Goal: Task Accomplishment & Management: Complete application form

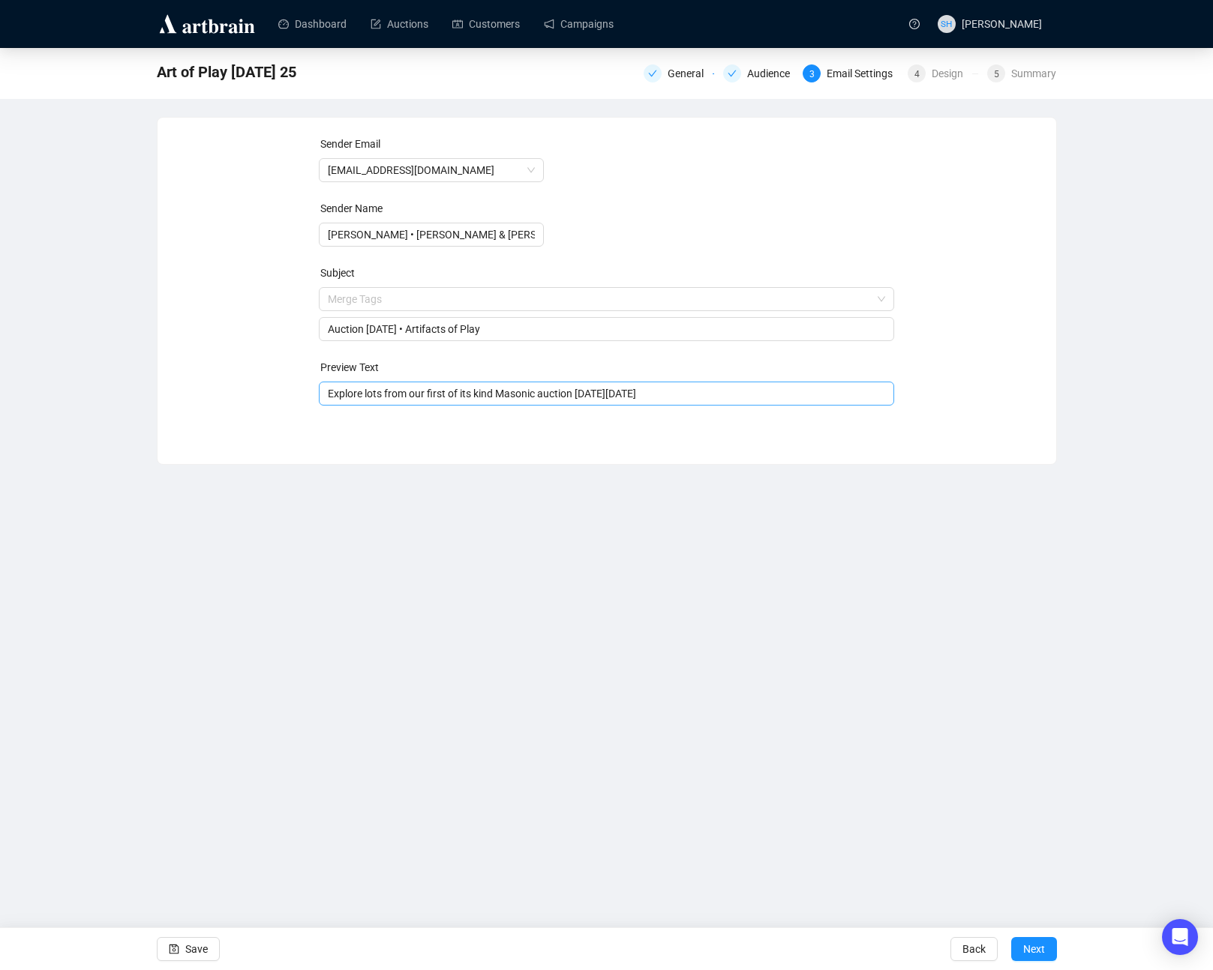
click at [376, 391] on input "Explore lots from our first of its kind Masonic auction [DATE][DATE]" at bounding box center [606, 393] width 557 height 16
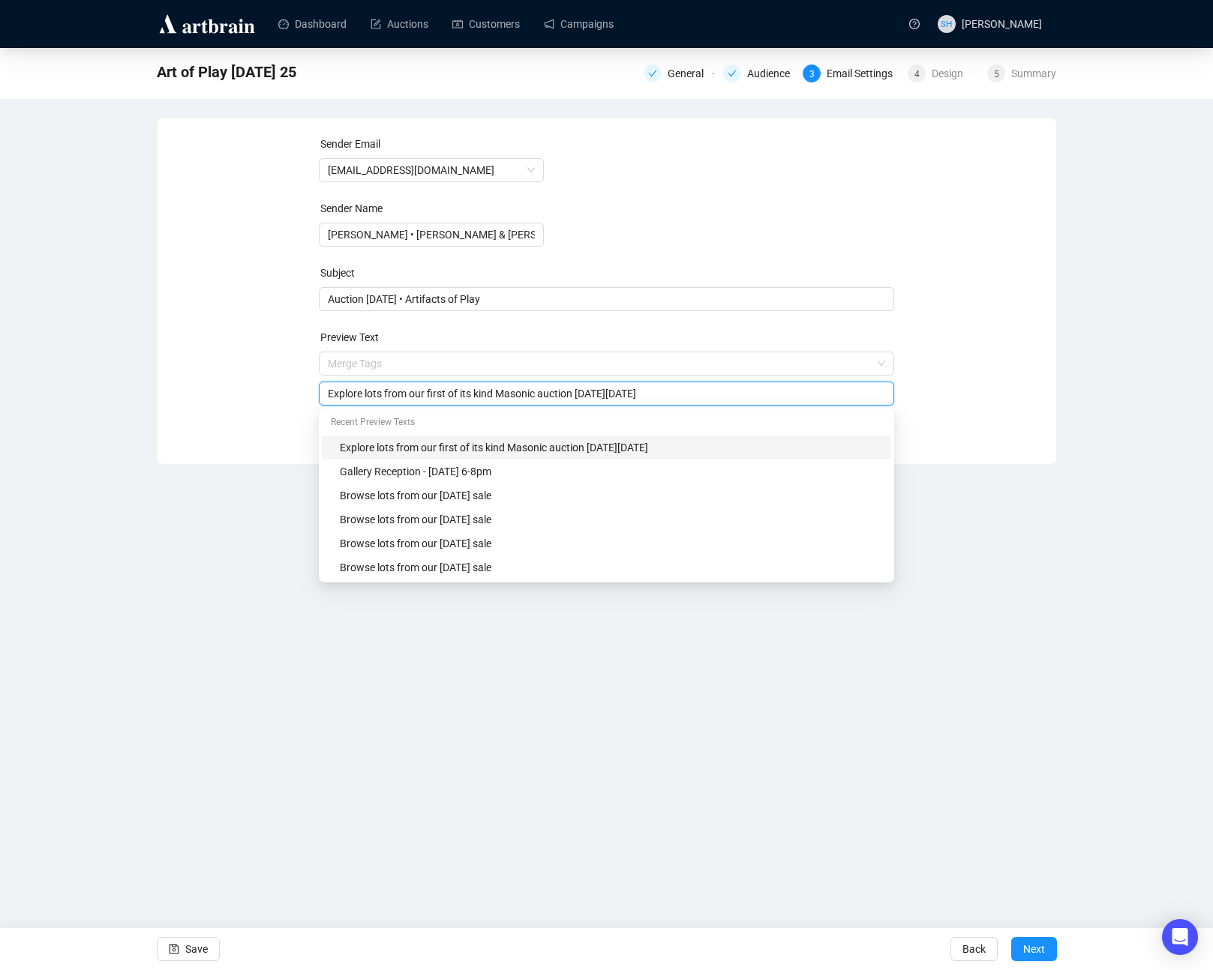
click at [375, 388] on input "Explore lots from our first of its kind Masonic auction [DATE][DATE]" at bounding box center [606, 393] width 557 height 16
click at [370, 391] on input "Explore lots from our first of its kind Masonic auction [DATE][DATE]" at bounding box center [606, 393] width 557 height 16
click at [363, 388] on input "Explore lots from our first of its kind Masonic auction [DATE][DATE]" at bounding box center [606, 393] width 557 height 16
click at [348, 394] on input "Explore lots from our first of its kind Masonic auction [DATE][DATE]" at bounding box center [606, 393] width 557 height 16
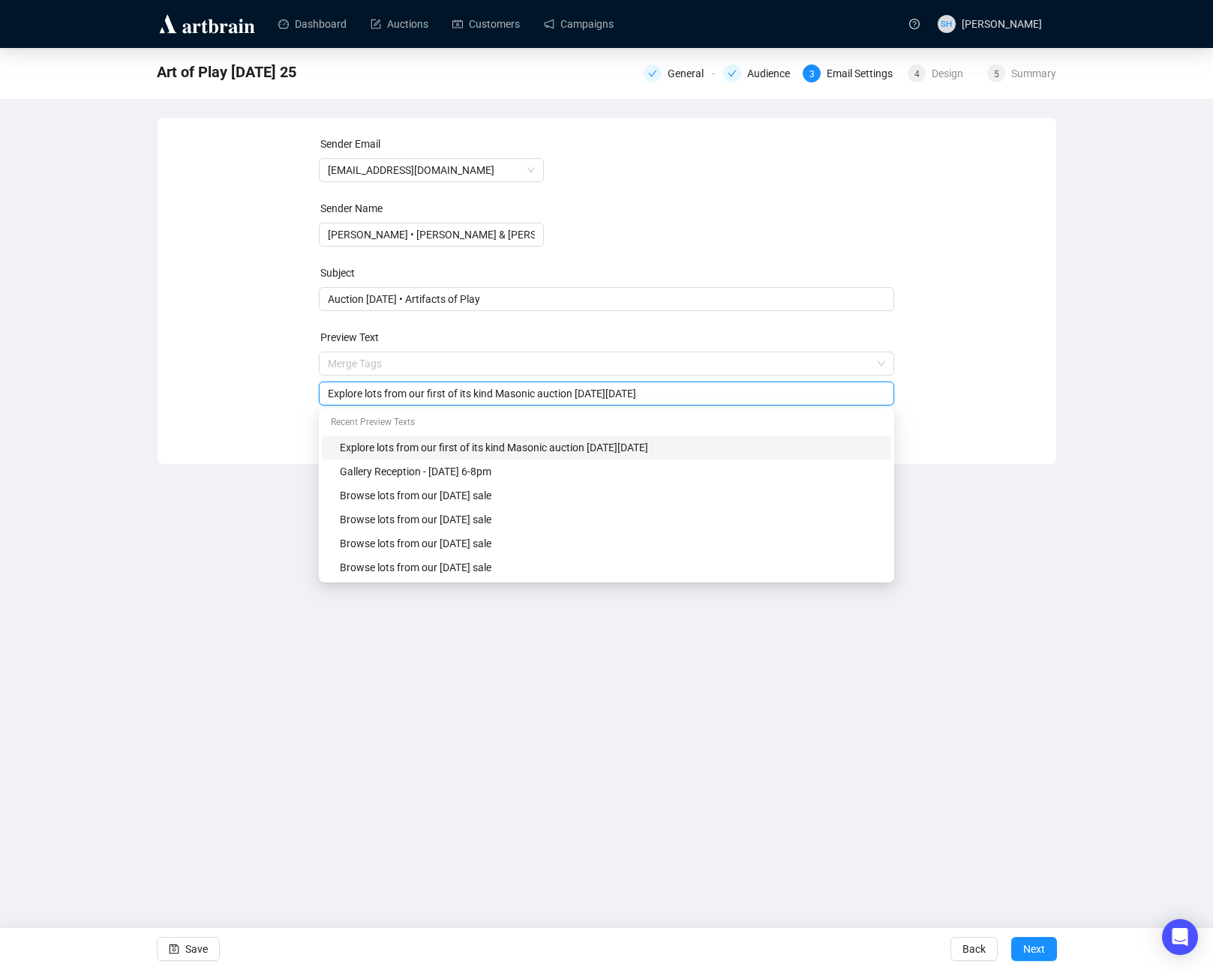
click at [349, 394] on input "Explore lots from our first of its kind Masonic auction [DATE][DATE]" at bounding box center [606, 393] width 557 height 16
click at [575, 394] on input "Explore lots from [DATE] Brooklyn auction" at bounding box center [606, 393] width 557 height 16
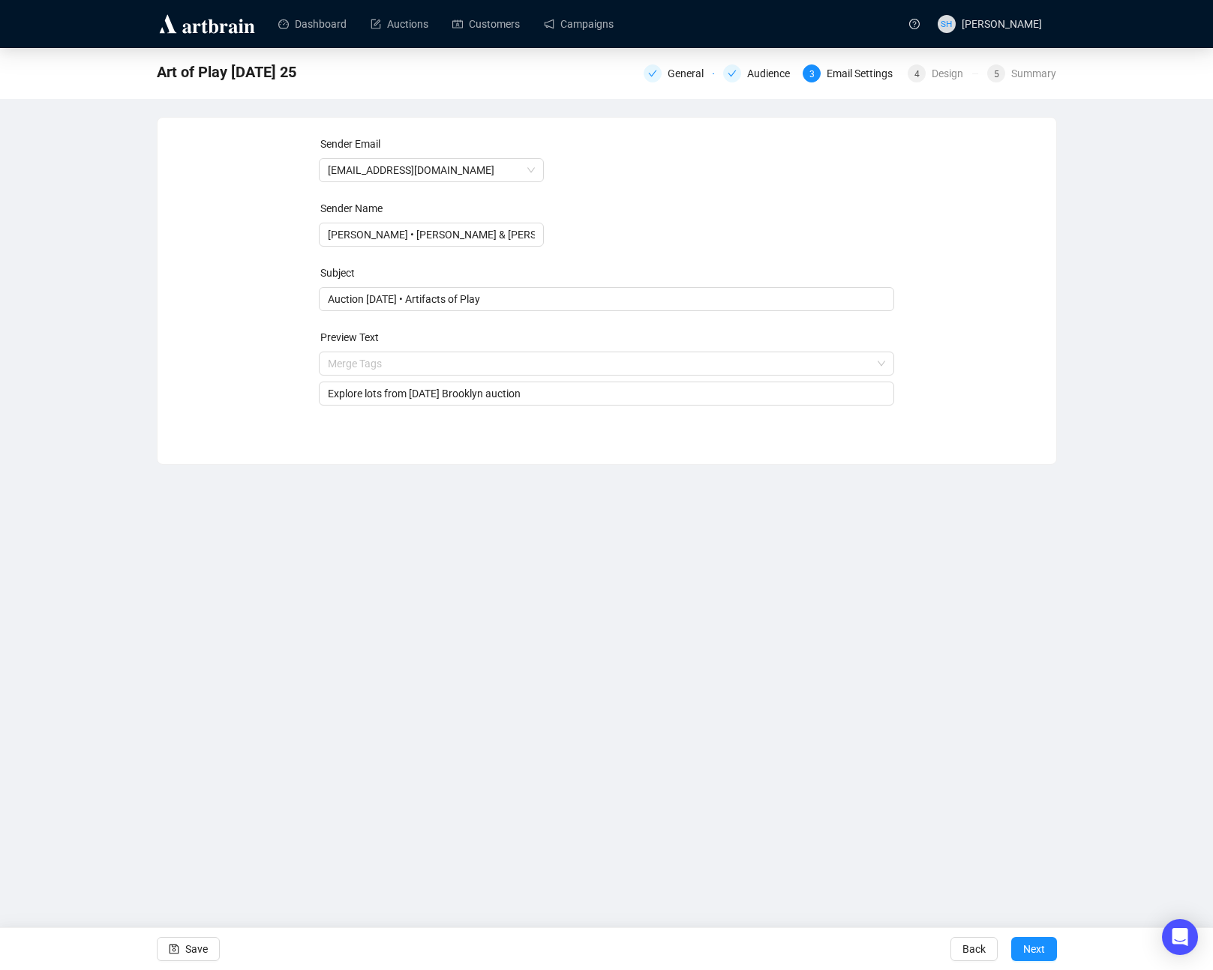
click at [475, 707] on div "Dashboard Auctions Customers Campaigns SH [PERSON_NAME] Art of Play [DATE] 25 G…" at bounding box center [606, 485] width 1213 height 970
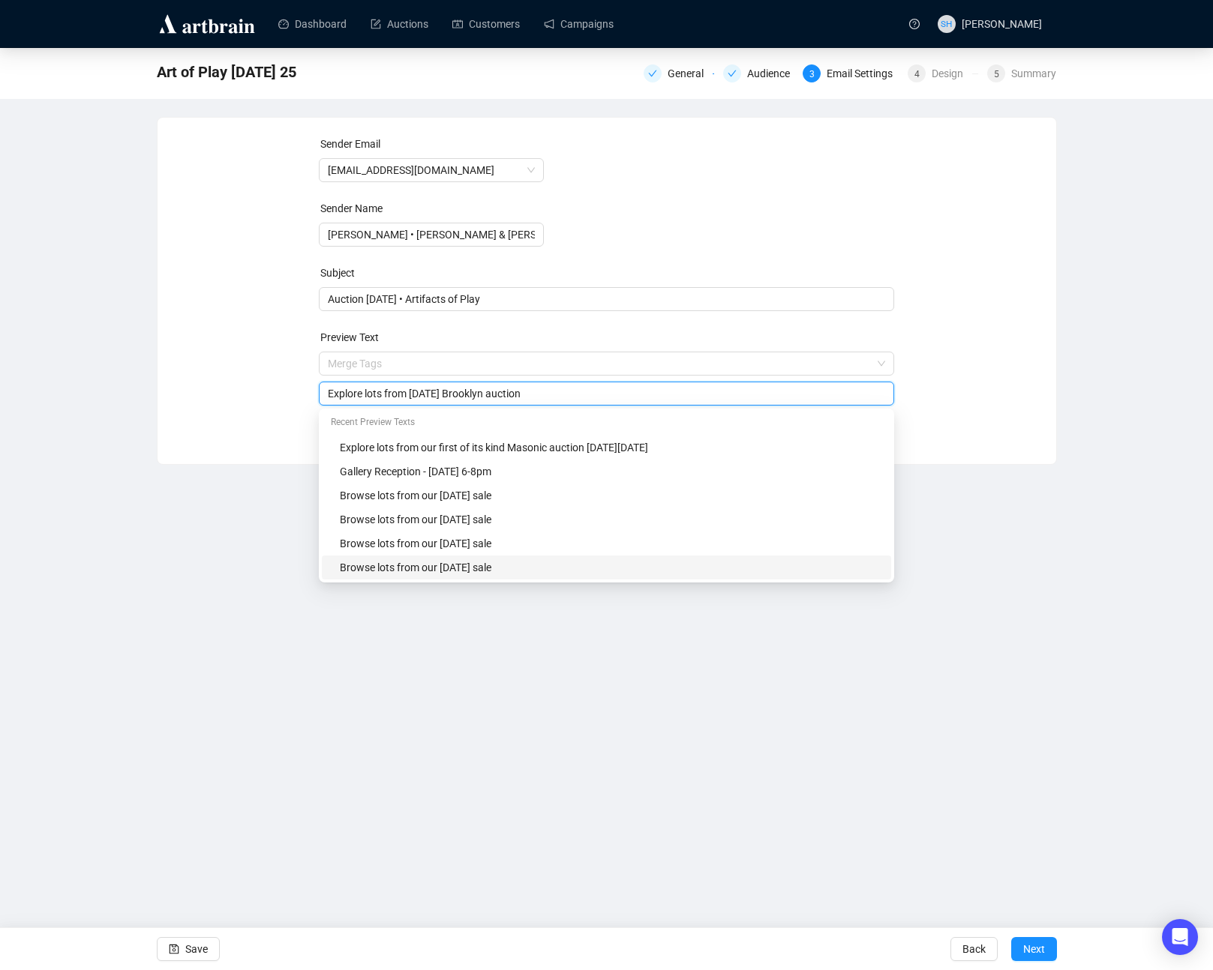
drag, startPoint x: 460, startPoint y: 394, endPoint x: 552, endPoint y: 419, distance: 94.8
click at [538, 415] on body "Dashboard Auctions Customers Campaigns SH [PERSON_NAME] Art of Play [DATE] 25 G…" at bounding box center [606, 485] width 1213 height 970
type input "Explore lots from [DATE] auction at Art of Play in [US_STATE]"
click at [299, 790] on div "Dashboard Auctions Customers Campaigns SH [PERSON_NAME] Art of Play [DATE] 25 G…" at bounding box center [606, 485] width 1213 height 970
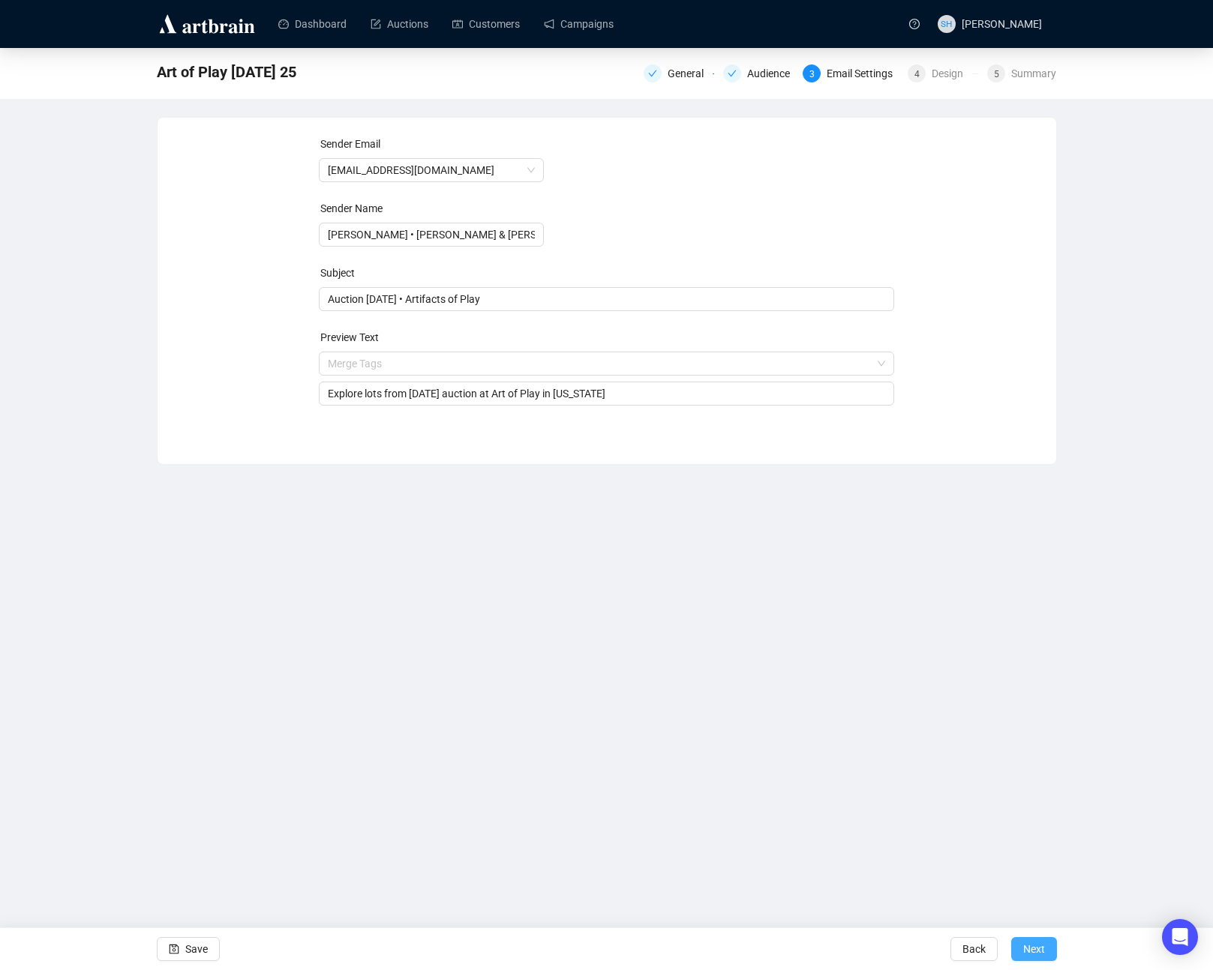
click at [1030, 950] on span "Next" at bounding box center [1034, 949] width 22 height 42
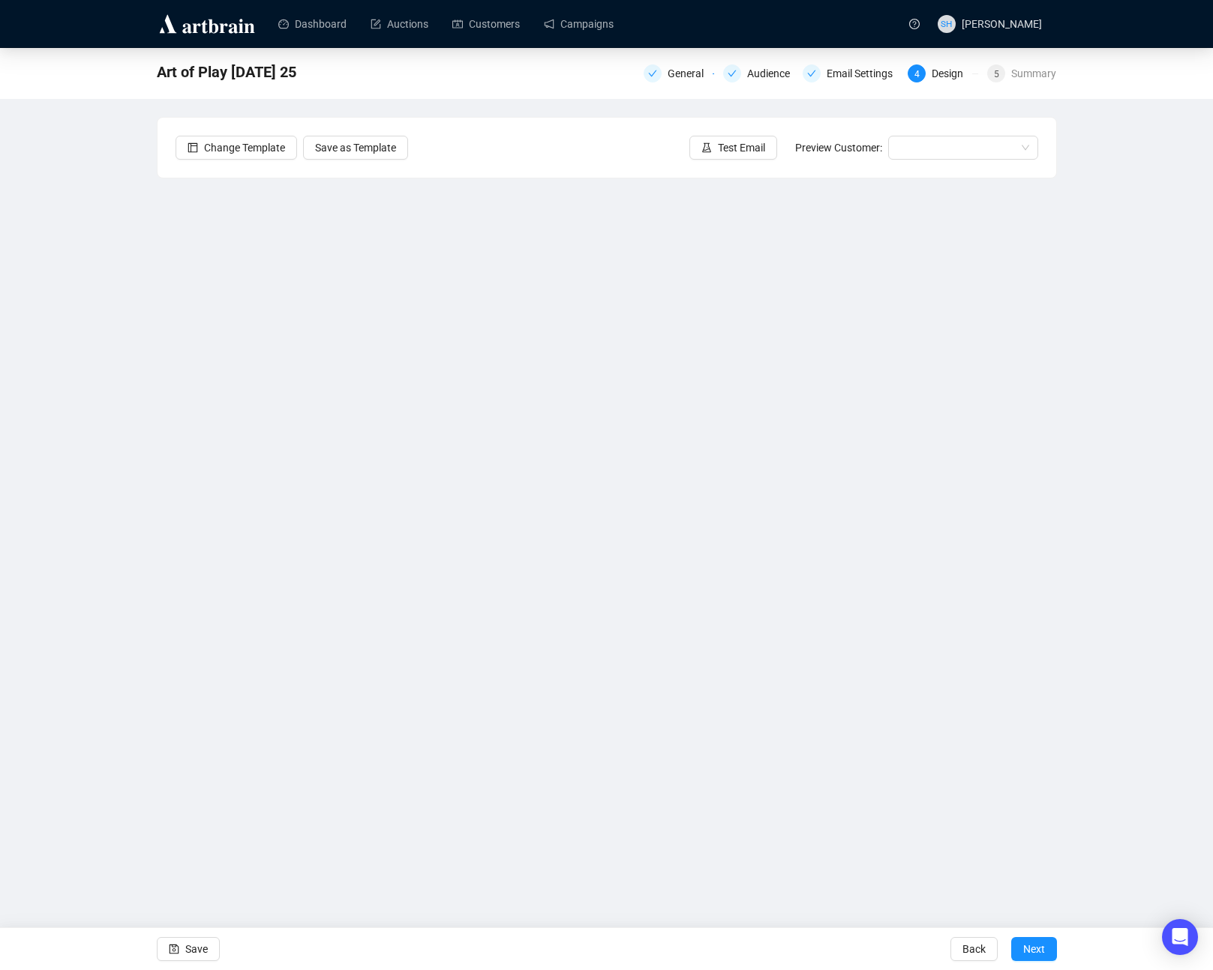
click at [355, 868] on div "Dashboard Auctions Customers Campaigns SH [PERSON_NAME] Art of Play [DATE] 25 G…" at bounding box center [606, 485] width 1213 height 970
click at [187, 949] on span "Save" at bounding box center [196, 949] width 22 height 42
click at [189, 952] on span "Save" at bounding box center [196, 949] width 22 height 42
click at [192, 953] on span "Save" at bounding box center [196, 949] width 22 height 42
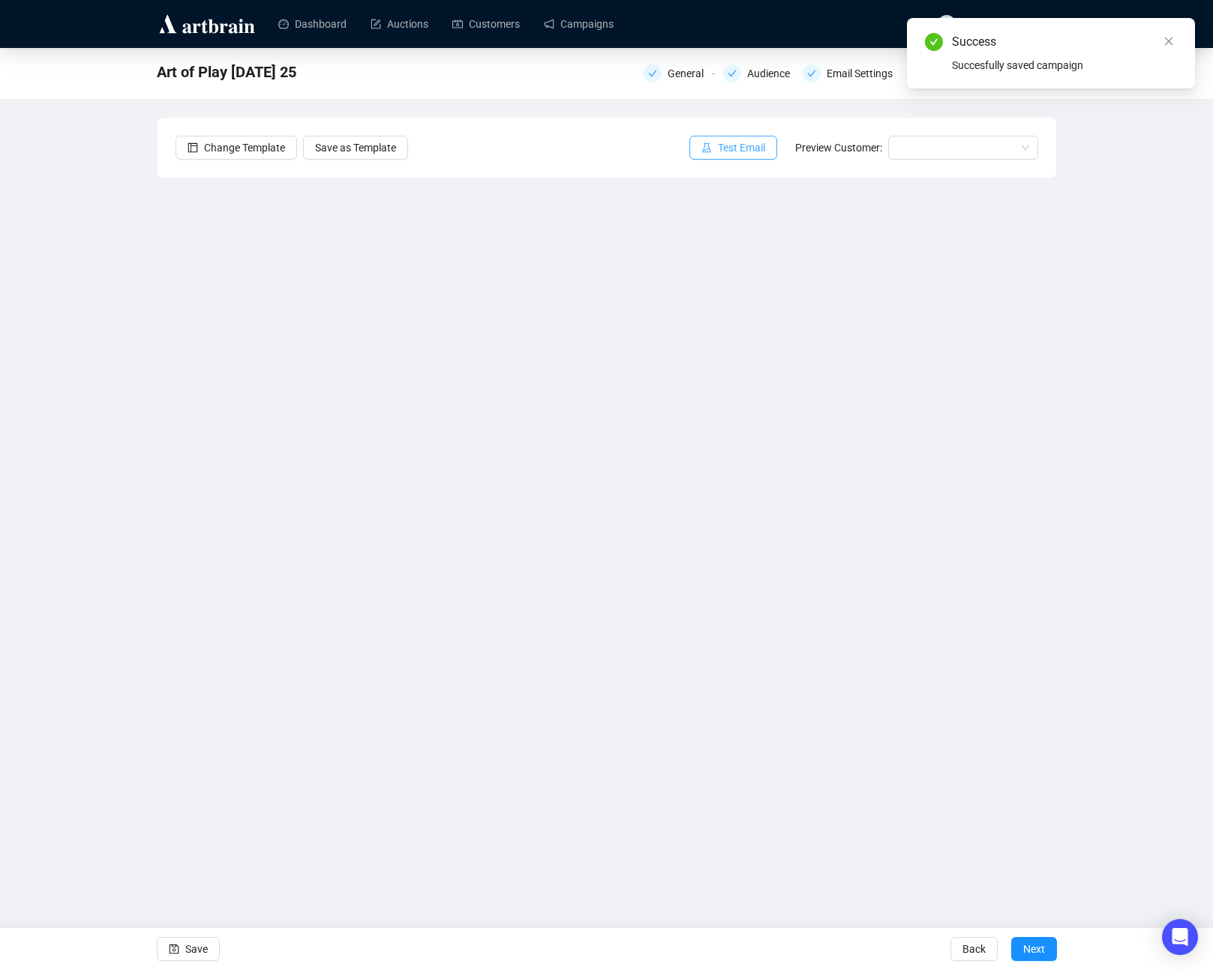
click at [725, 145] on span "Test Email" at bounding box center [741, 147] width 47 height 16
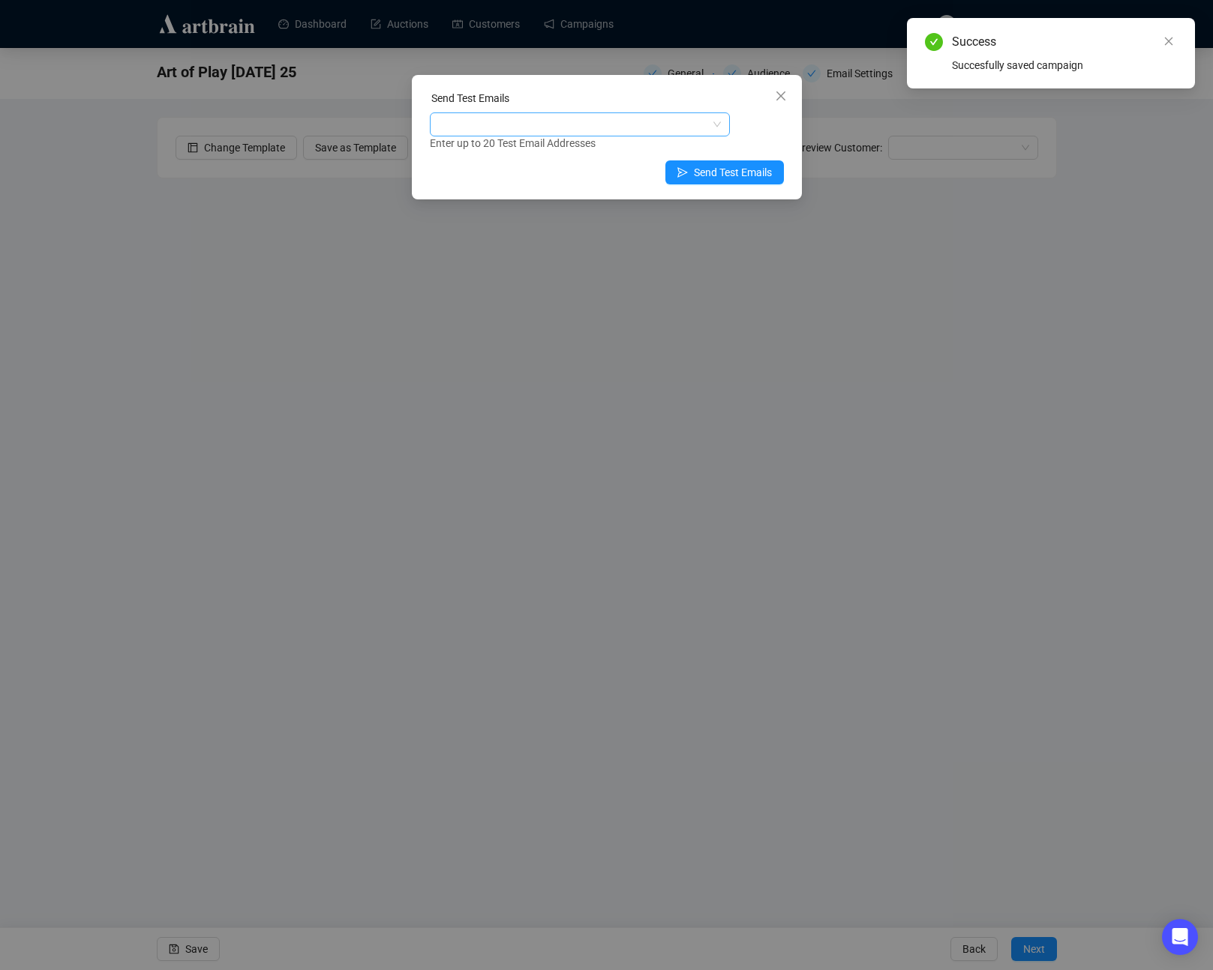
click at [462, 123] on div at bounding box center [572, 124] width 278 height 21
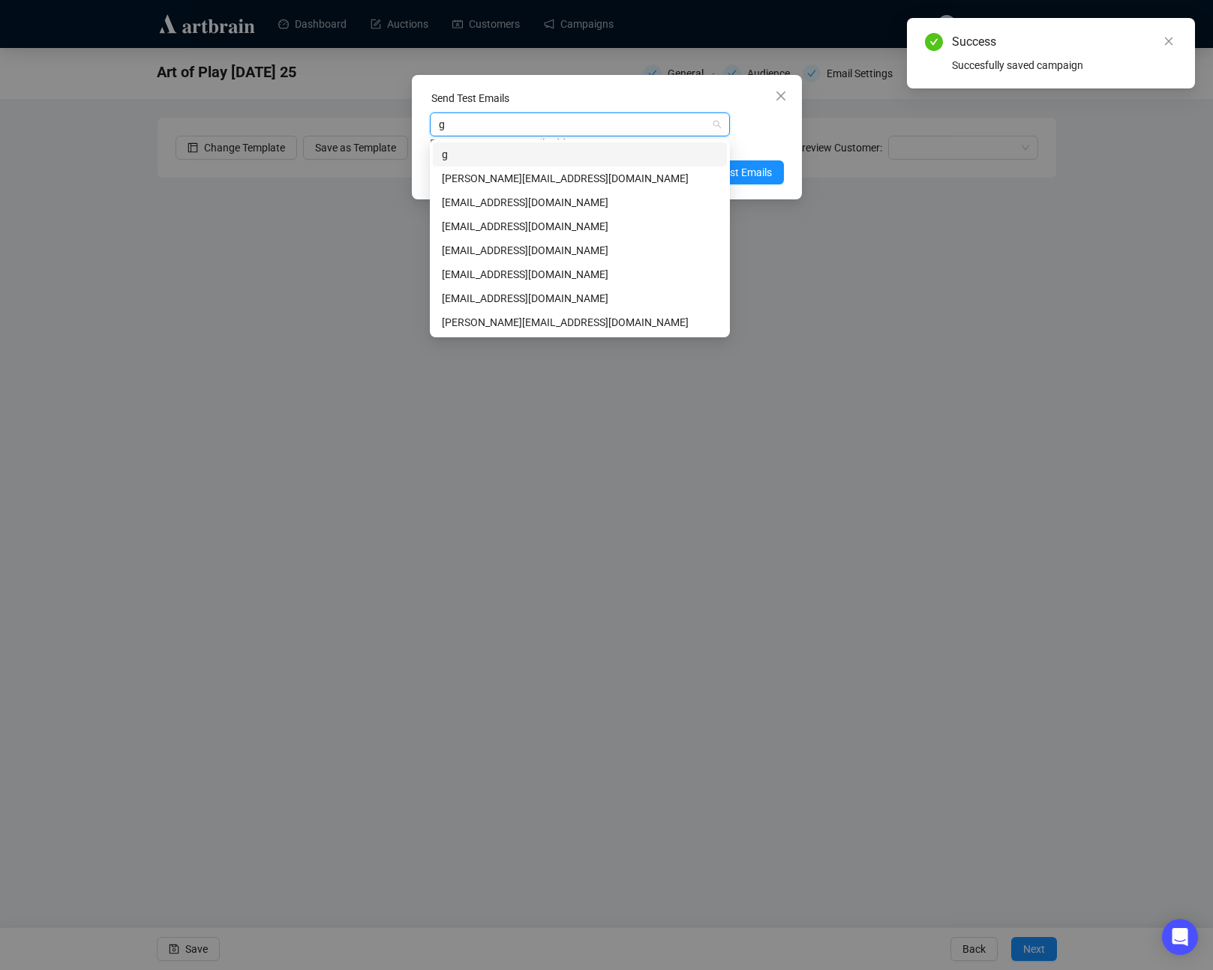
type input "ga"
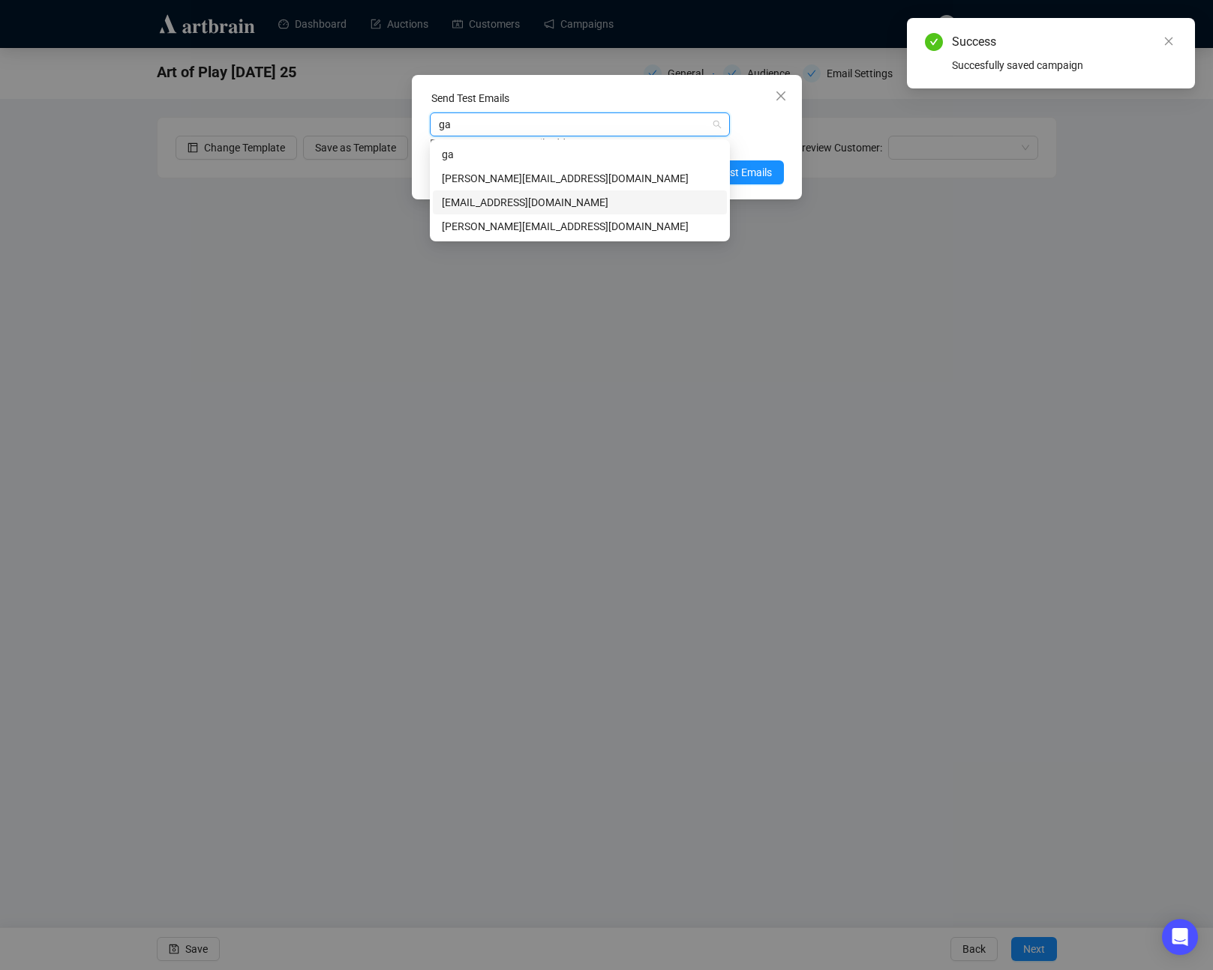
click at [481, 202] on div "[EMAIL_ADDRESS][DOMAIN_NAME]" at bounding box center [580, 202] width 276 height 16
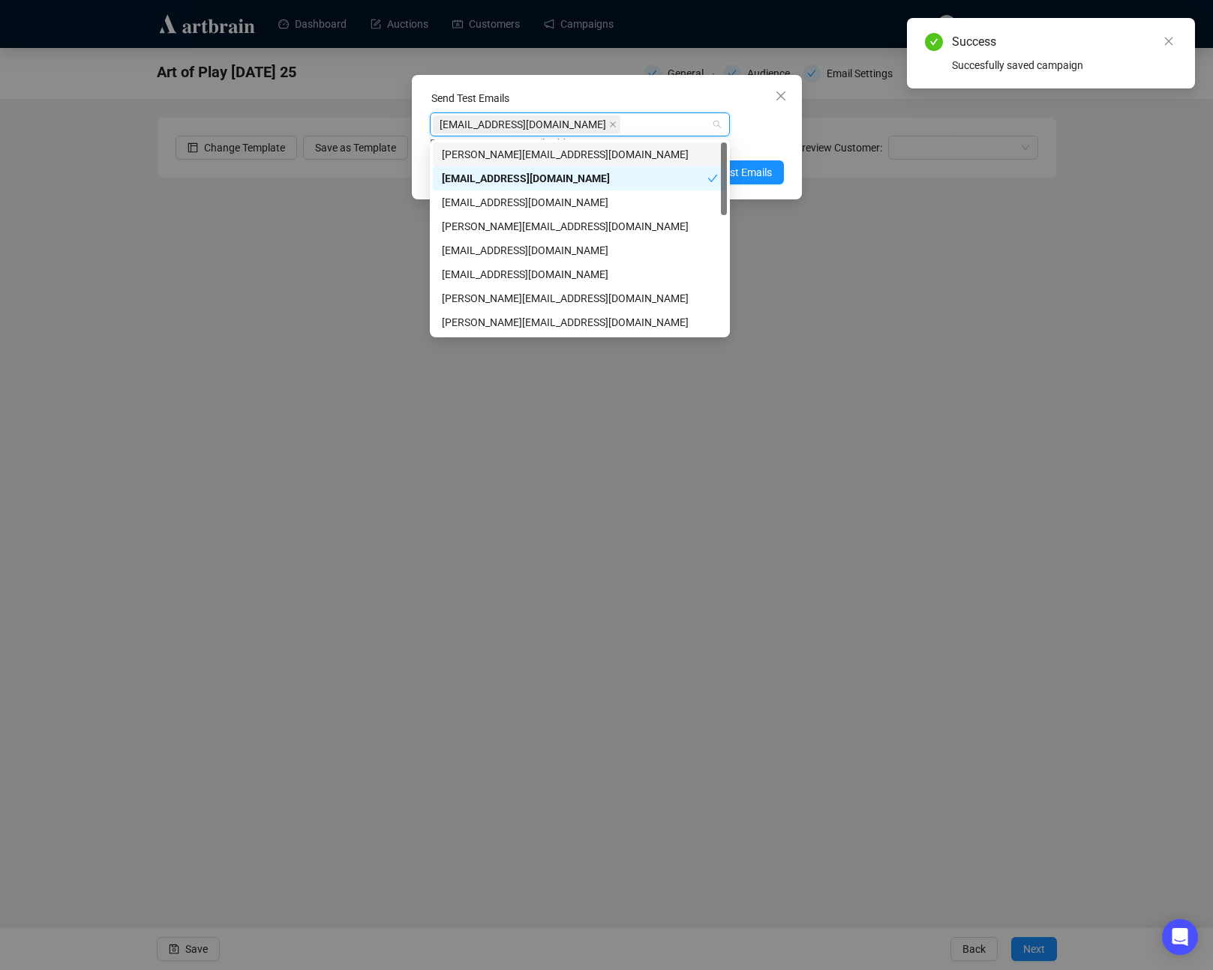
click at [598, 124] on div "[EMAIL_ADDRESS][DOMAIN_NAME]" at bounding box center [572, 124] width 278 height 21
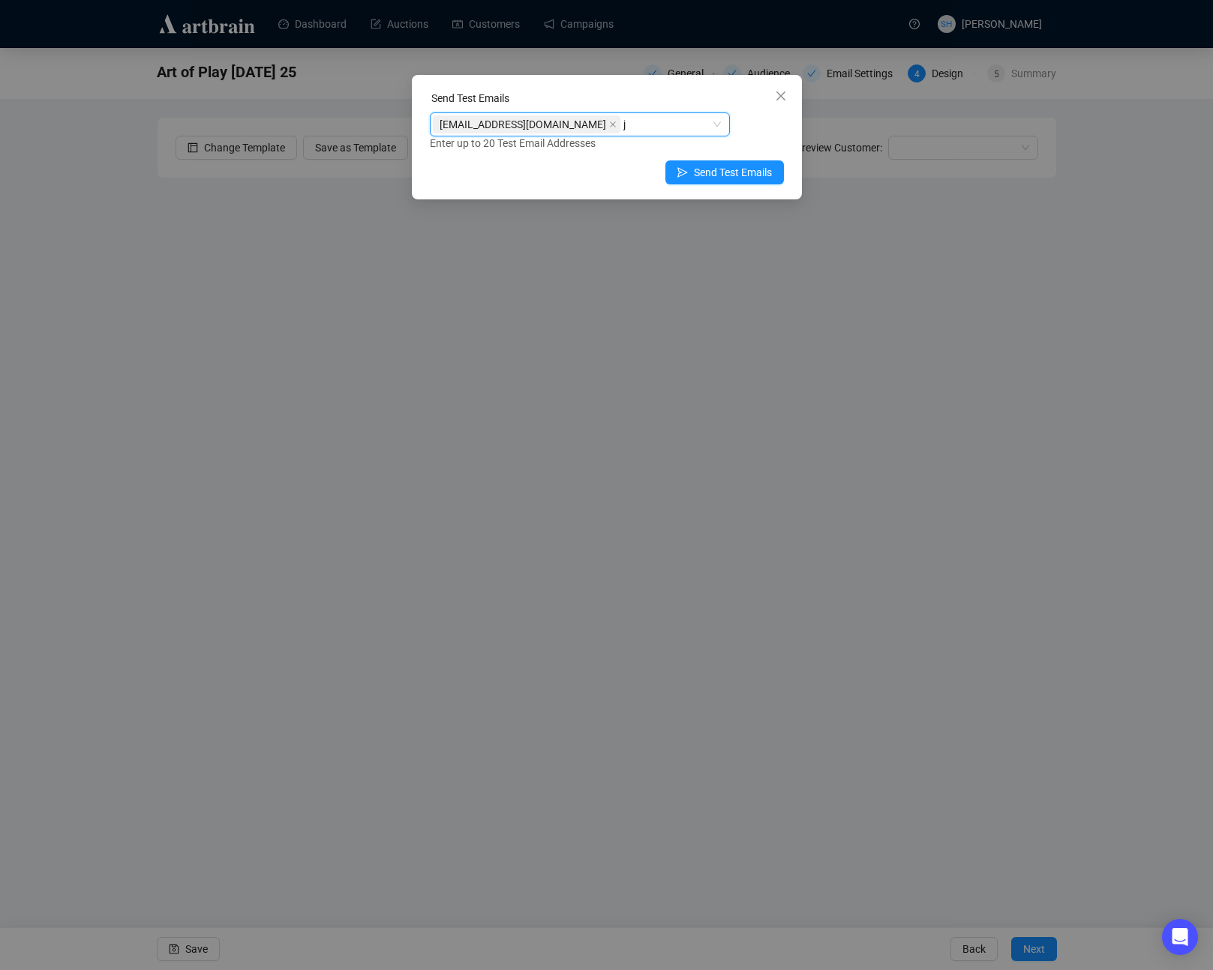
type input "jo"
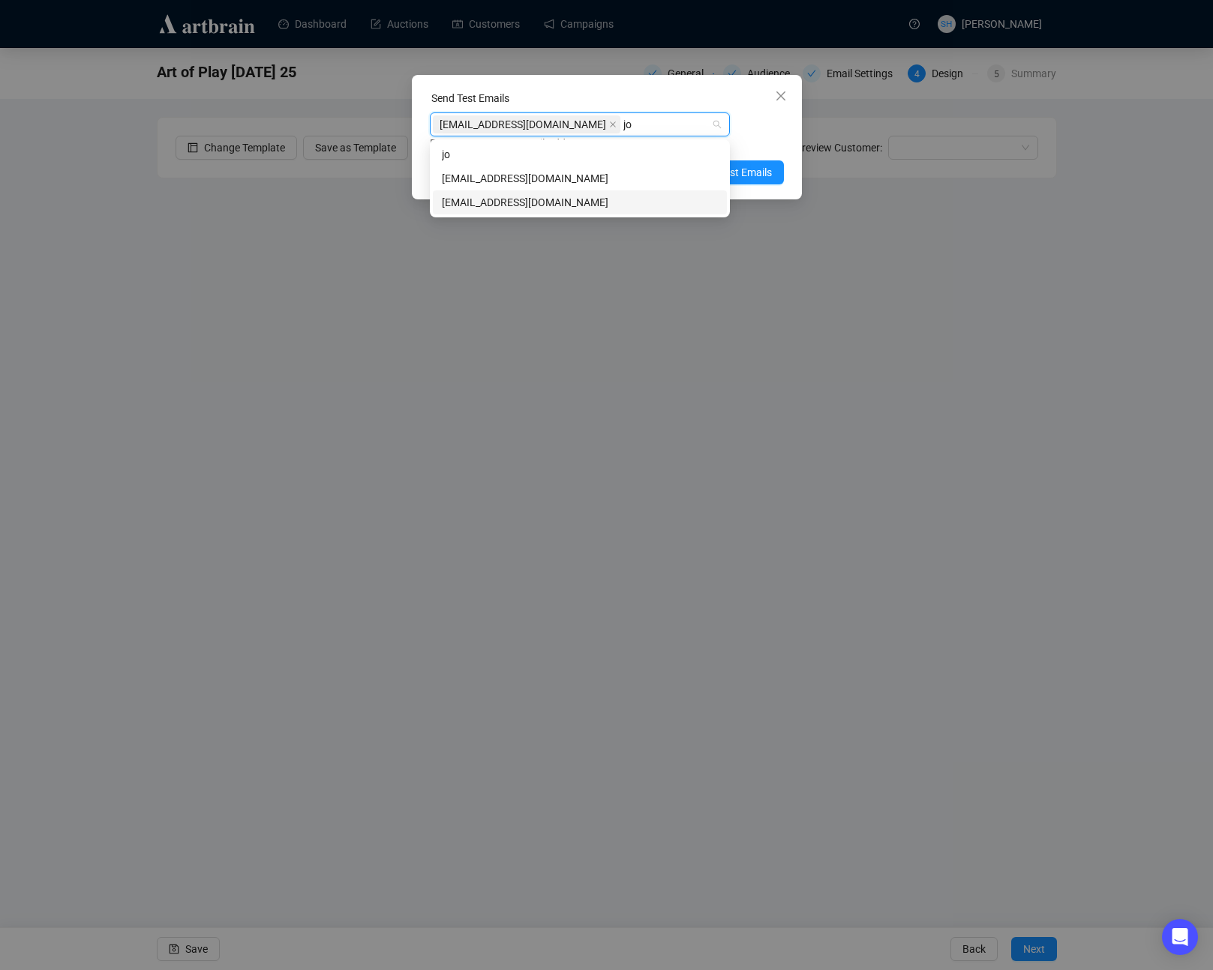
click at [508, 204] on div "[EMAIL_ADDRESS][DOMAIN_NAME]" at bounding box center [580, 202] width 276 height 16
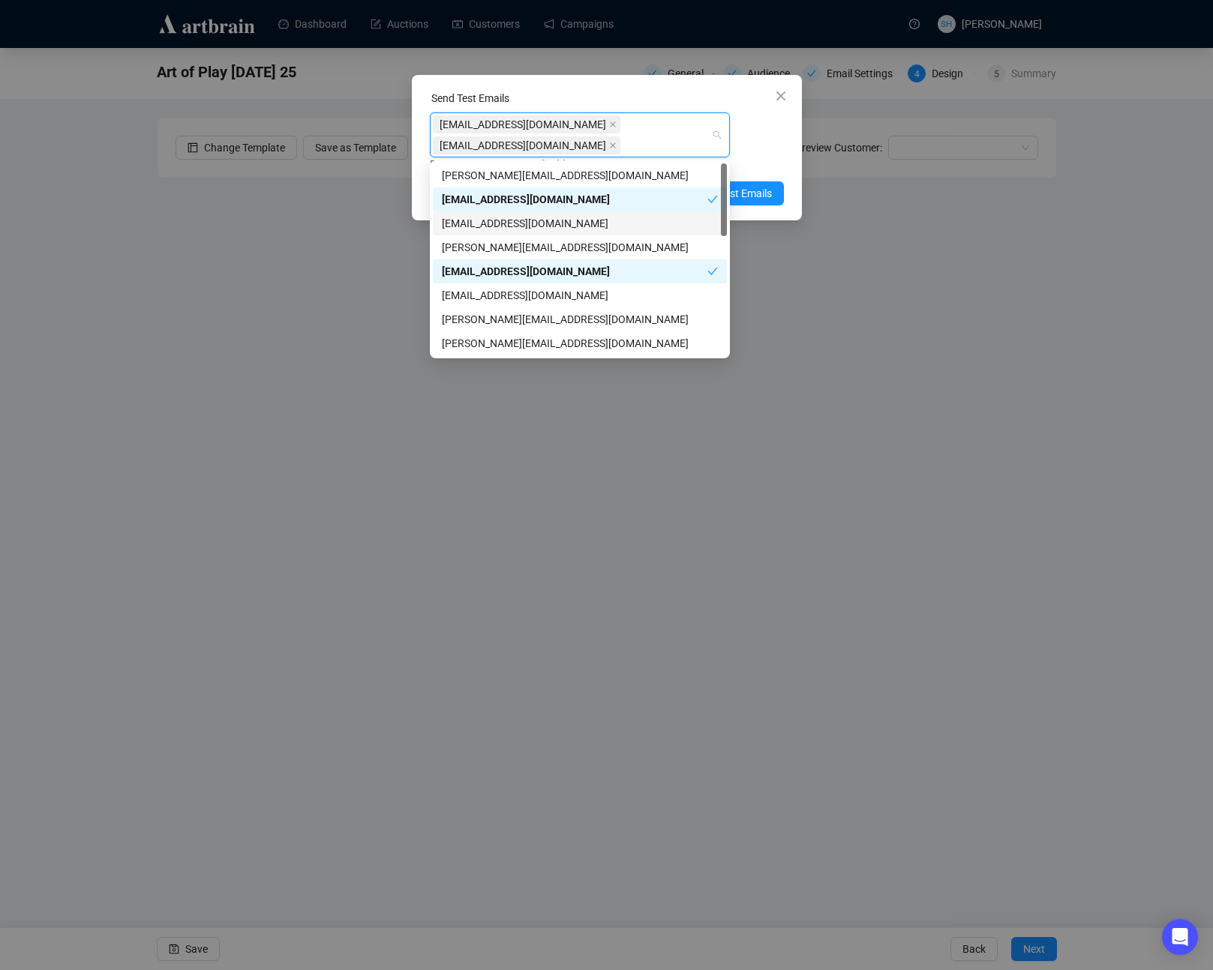
click at [755, 149] on div "[EMAIL_ADDRESS][DOMAIN_NAME] [EMAIL_ADDRESS][DOMAIN_NAME] Enter up to 20 Test E…" at bounding box center [607, 142] width 354 height 60
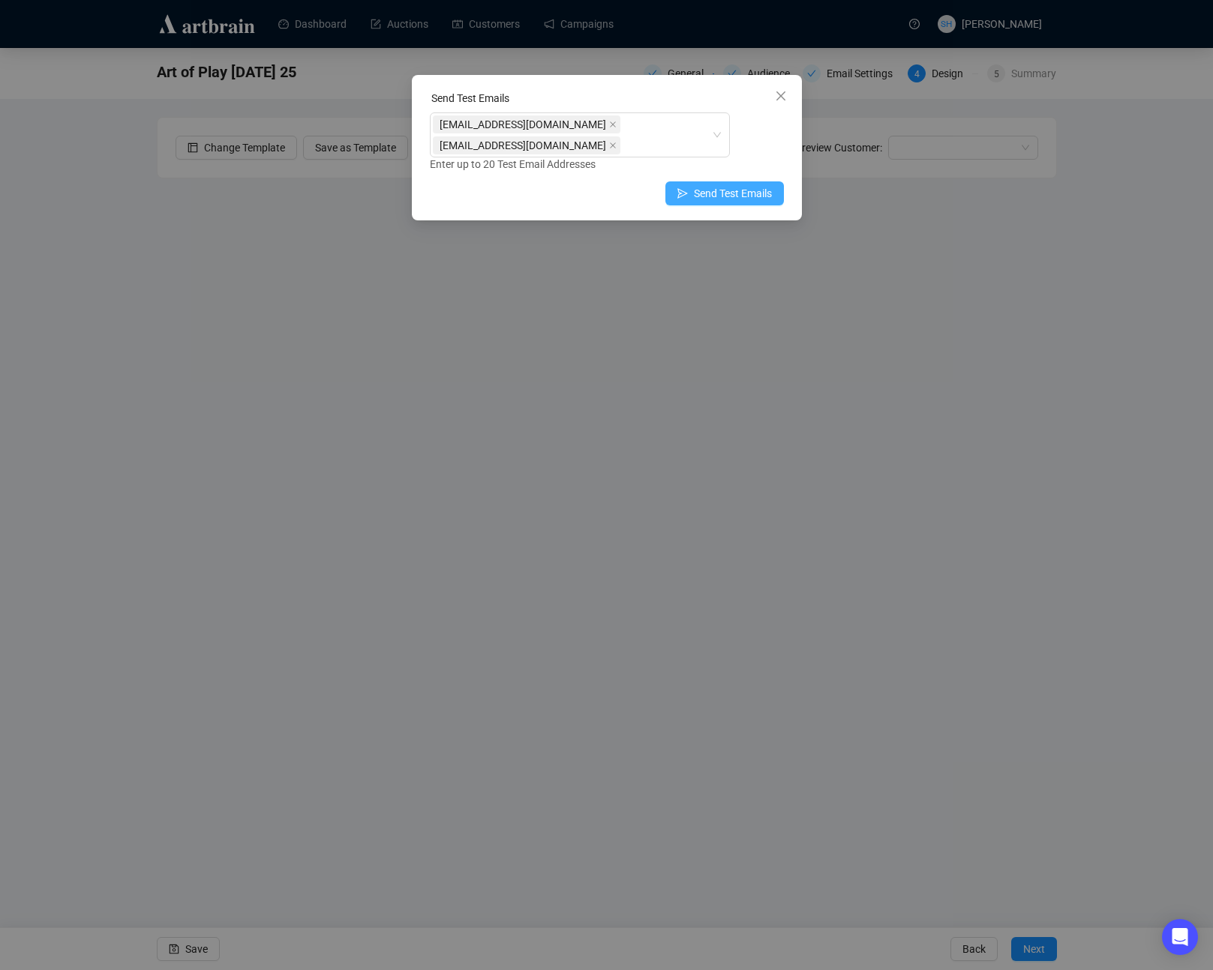
click at [730, 193] on span "Send Test Emails" at bounding box center [733, 193] width 78 height 16
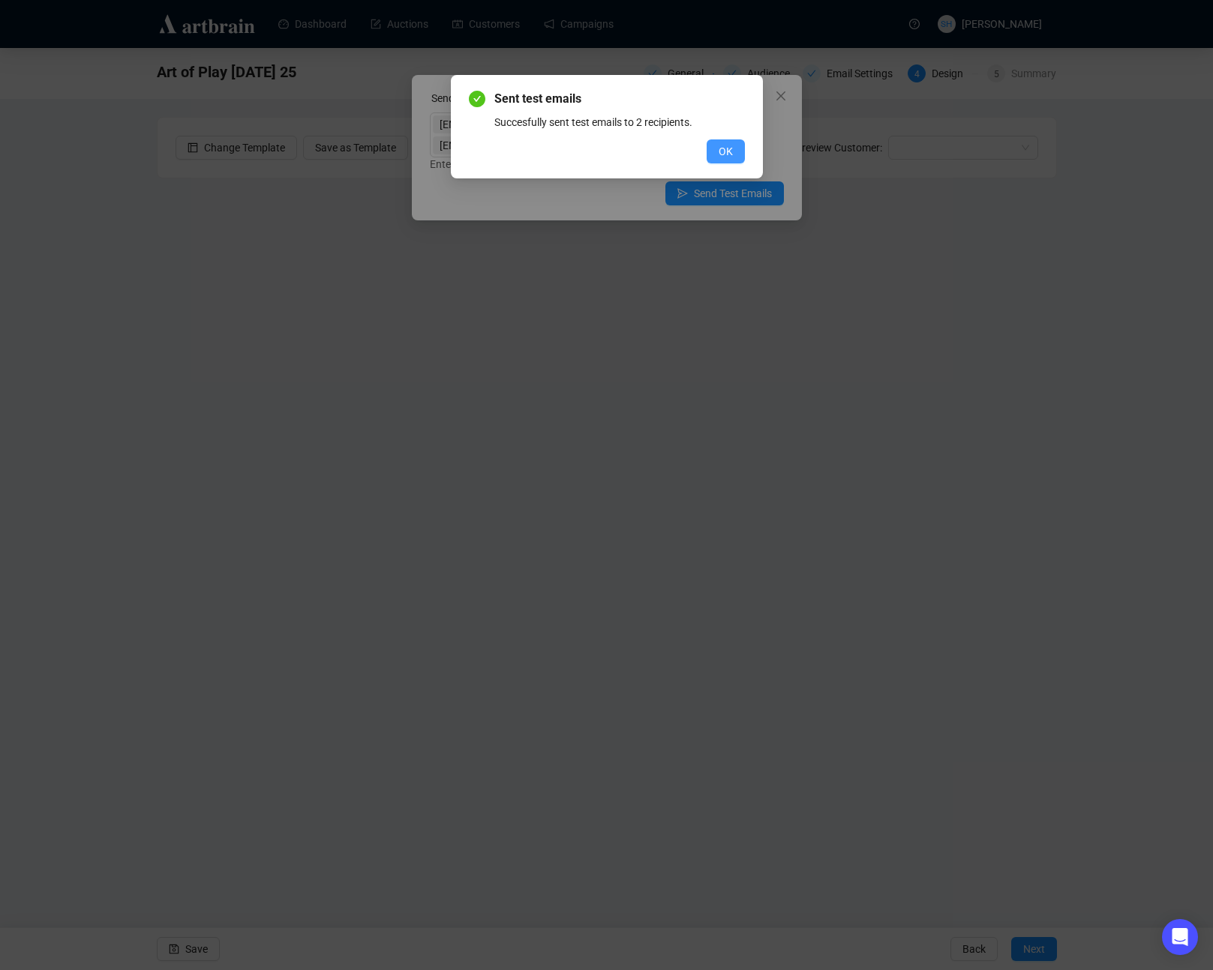
click at [725, 159] on span "OK" at bounding box center [725, 151] width 14 height 16
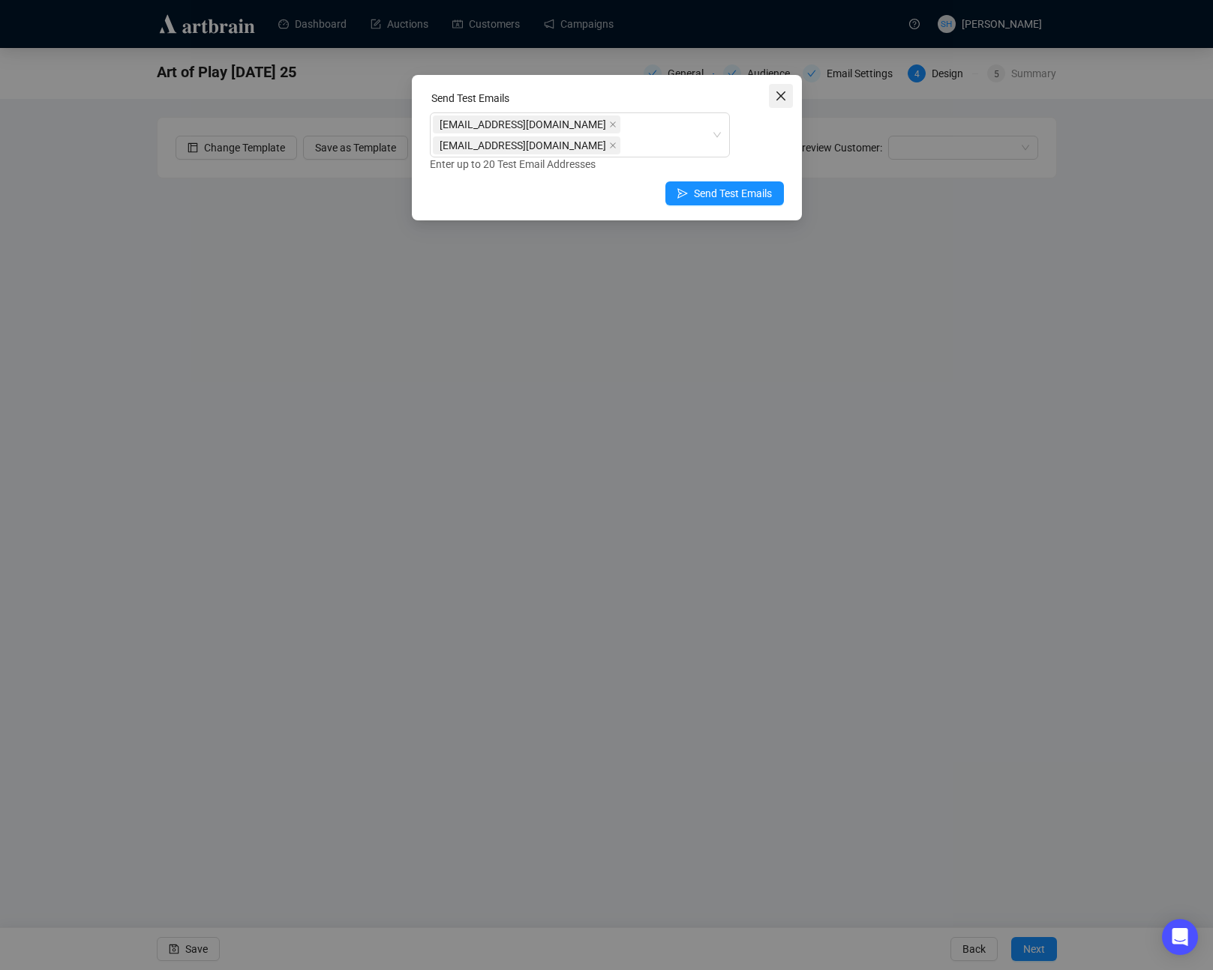
click at [781, 96] on icon "close" at bounding box center [781, 96] width 12 height 12
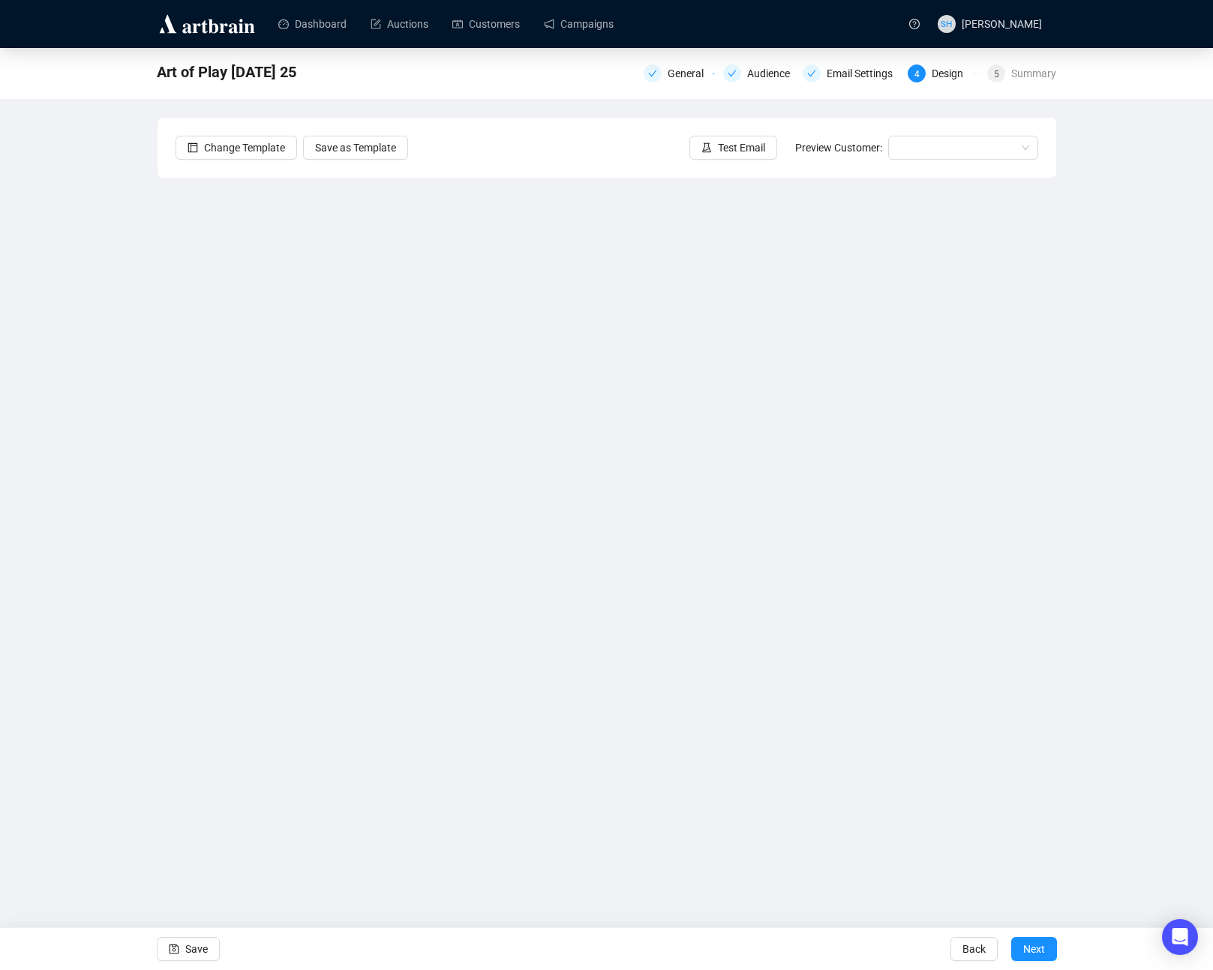
click at [193, 883] on div "Dashboard Auctions Customers Campaigns SH [PERSON_NAME] Art of Play [DATE] 25 G…" at bounding box center [606, 485] width 1213 height 970
click at [190, 952] on span "Save" at bounding box center [196, 949] width 22 height 42
click at [187, 950] on span "Save" at bounding box center [196, 949] width 22 height 42
